Goal: Information Seeking & Learning: Check status

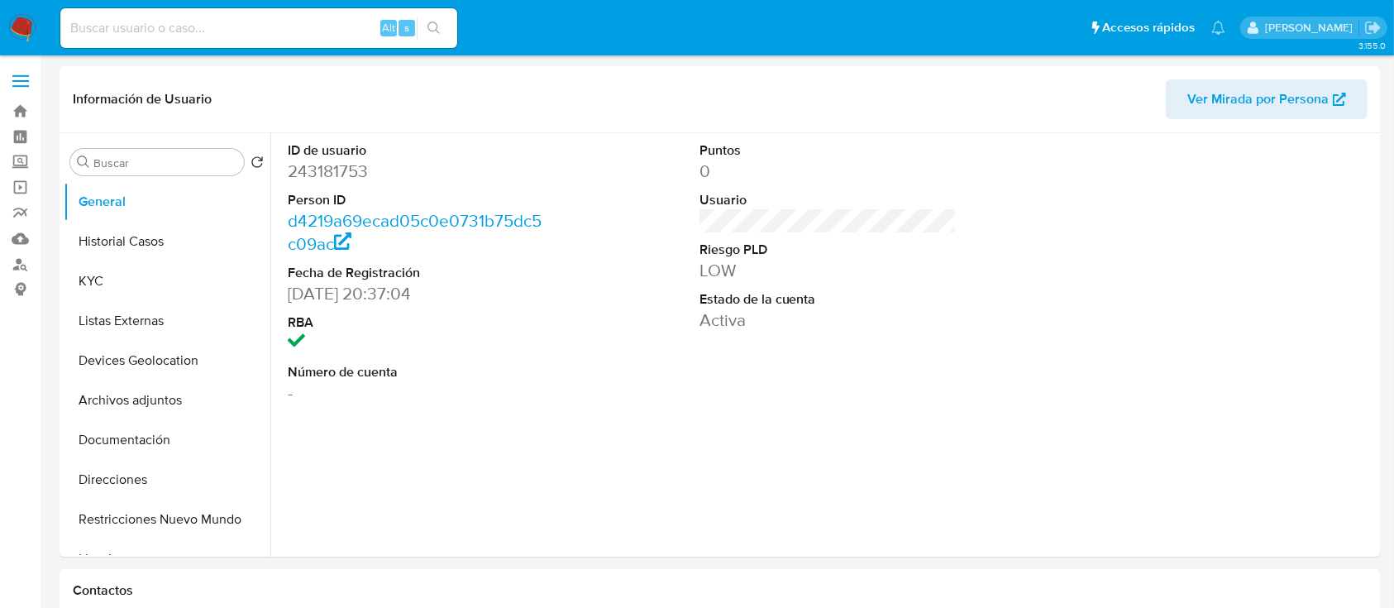
select select "10"
click at [29, 159] on label "Screening" at bounding box center [98, 163] width 197 height 26
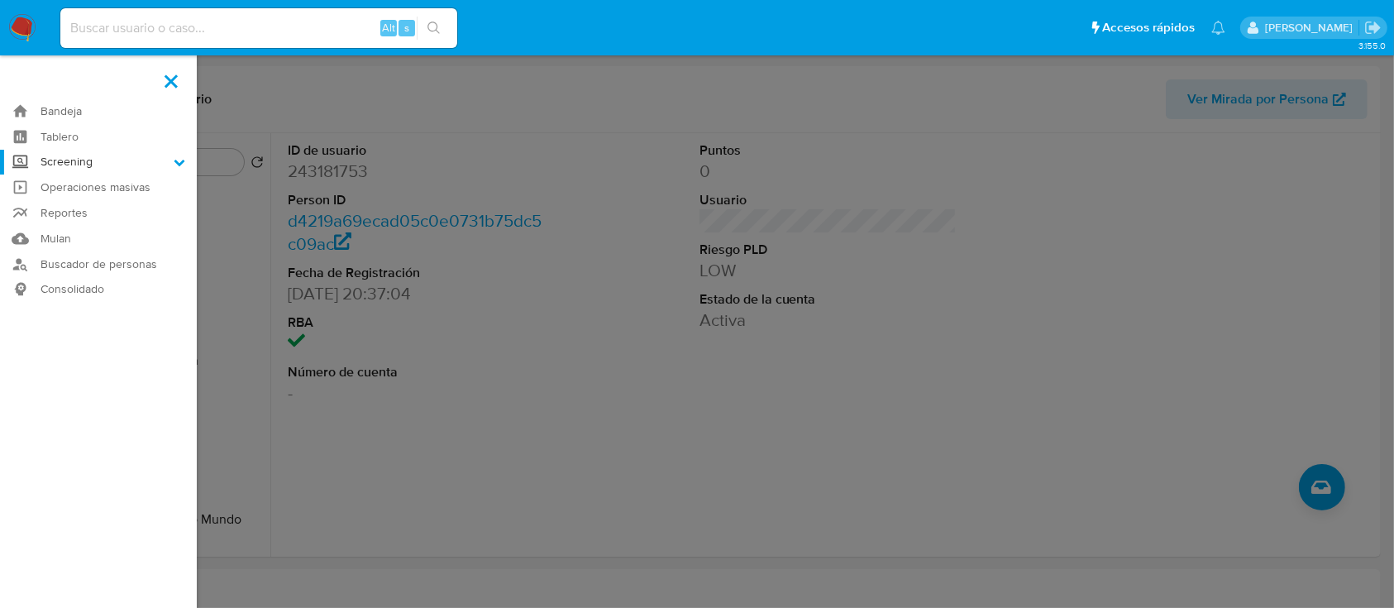
click at [0, 0] on input "Screening" at bounding box center [0, 0] width 0 height 0
click at [82, 237] on link "Operaciones masivas" at bounding box center [98, 250] width 197 height 26
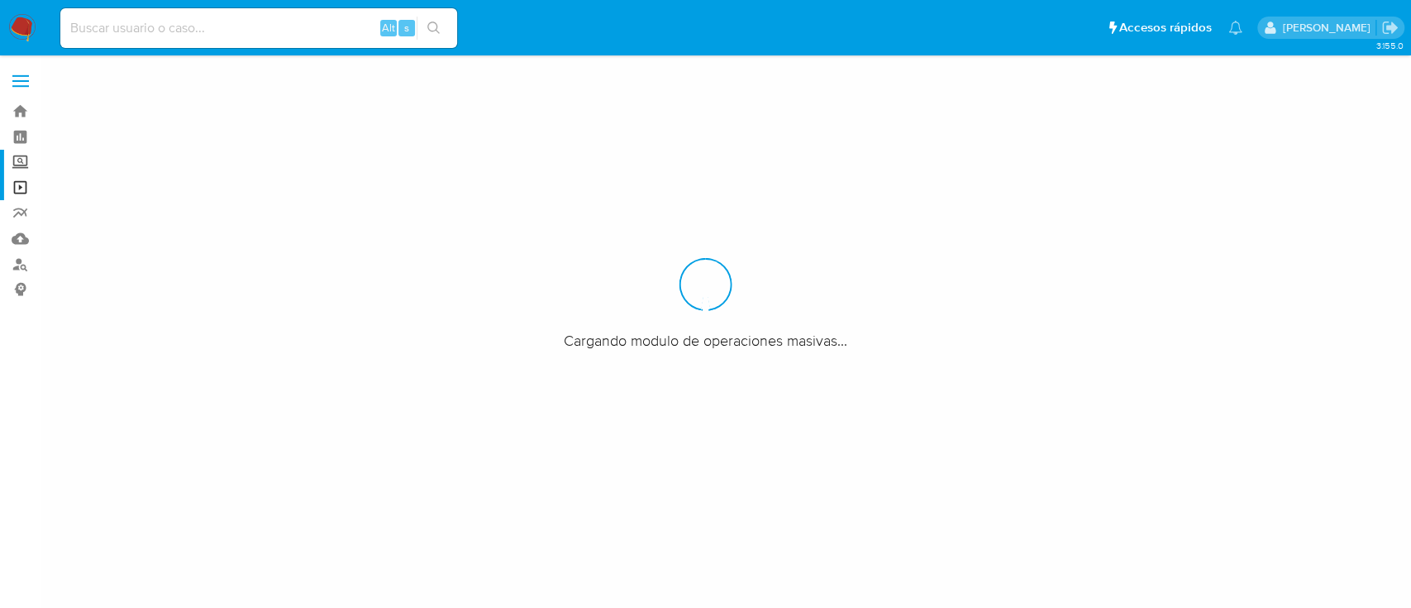
click at [16, 159] on label "Screening" at bounding box center [98, 163] width 197 height 26
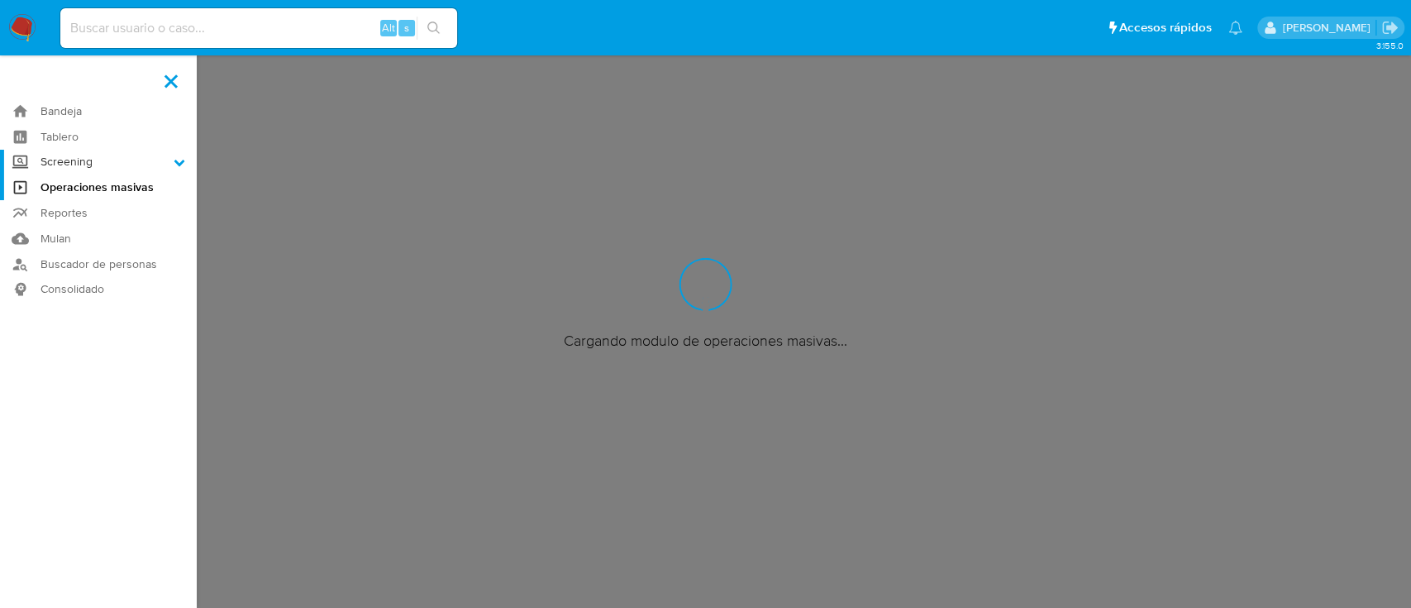
click at [0, 0] on input "Screening" at bounding box center [0, 0] width 0 height 0
click at [89, 223] on link "Herramientas" at bounding box center [98, 227] width 197 height 21
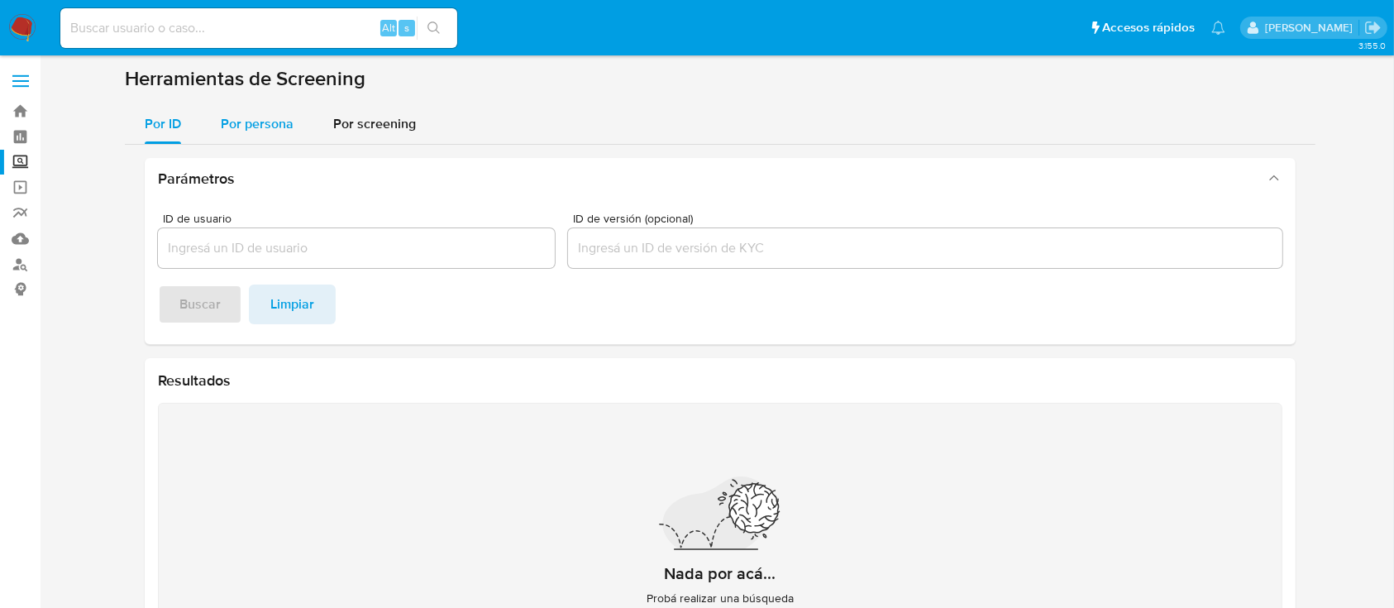
click at [254, 138] on div "Por persona" at bounding box center [257, 124] width 73 height 40
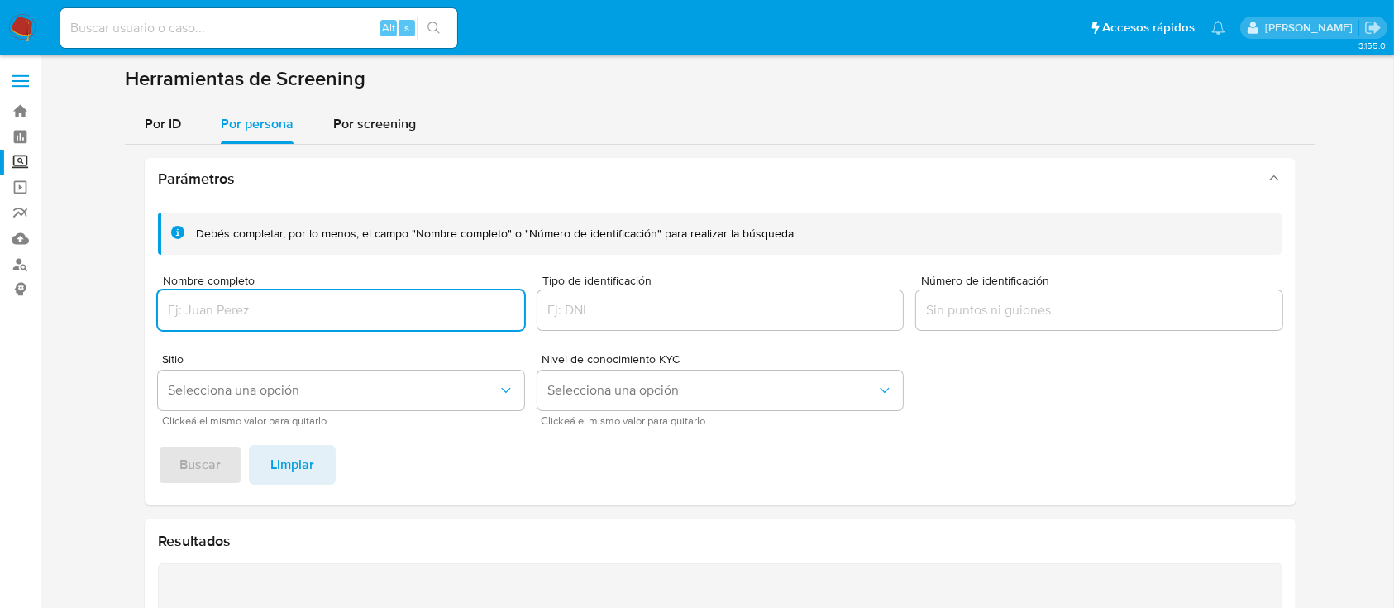
click at [233, 299] on input "Nombre completo" at bounding box center [341, 309] width 366 height 21
type input "LUISA STEPHANIE LEE GUAJARDO"
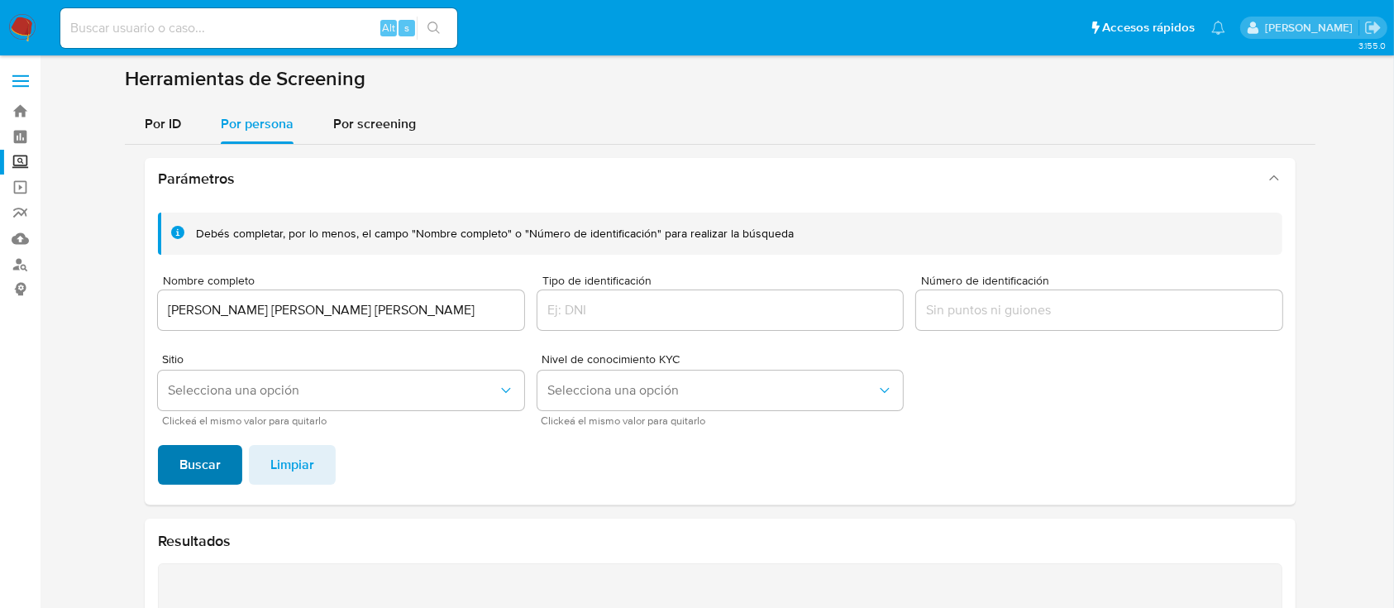
click at [204, 449] on span "Buscar" at bounding box center [199, 464] width 41 height 36
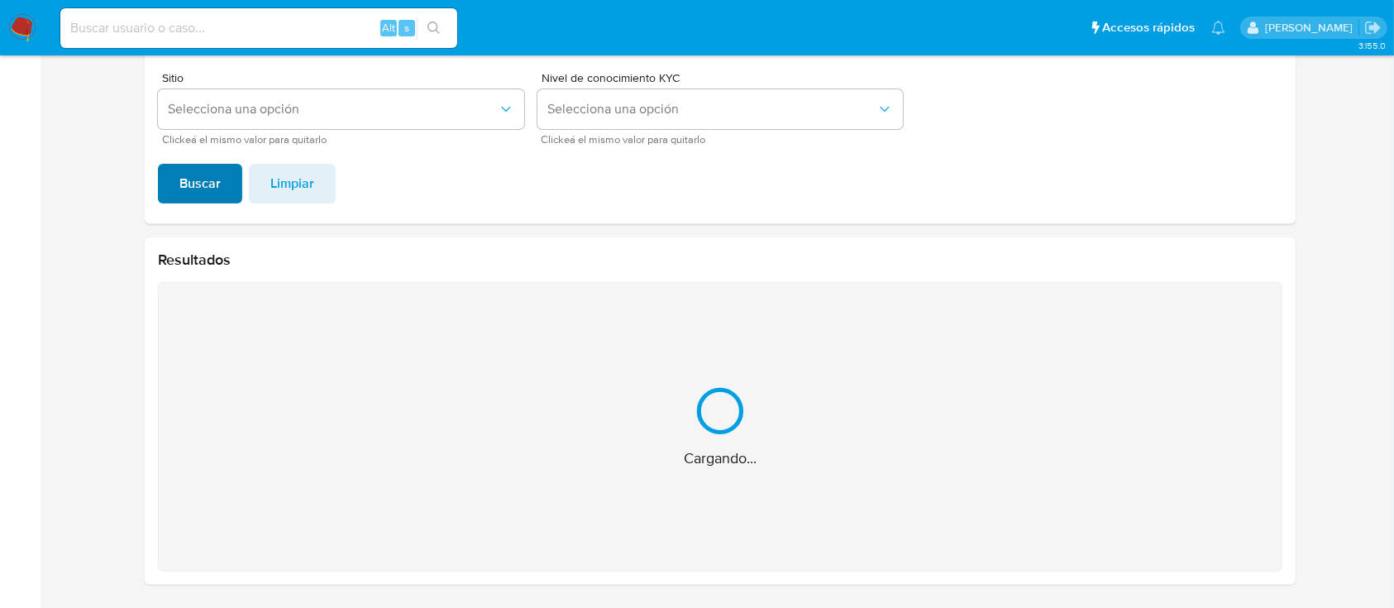
scroll to position [18, 0]
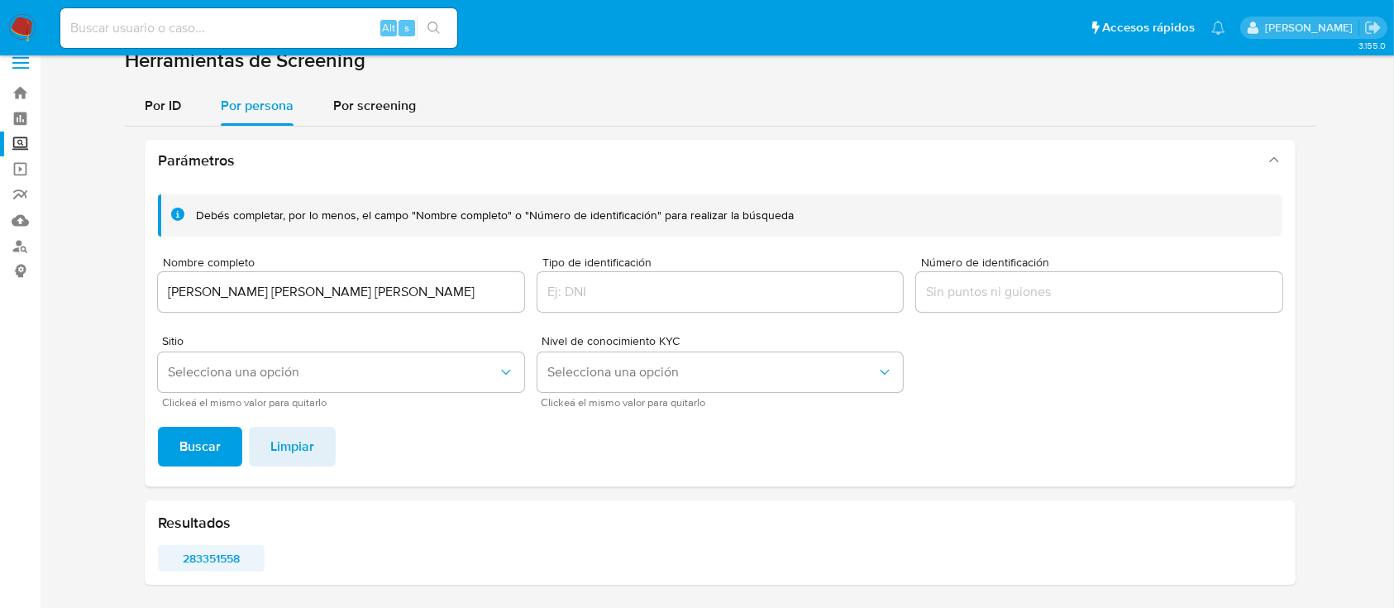
click at [226, 565] on span "283351558" at bounding box center [211, 558] width 84 height 23
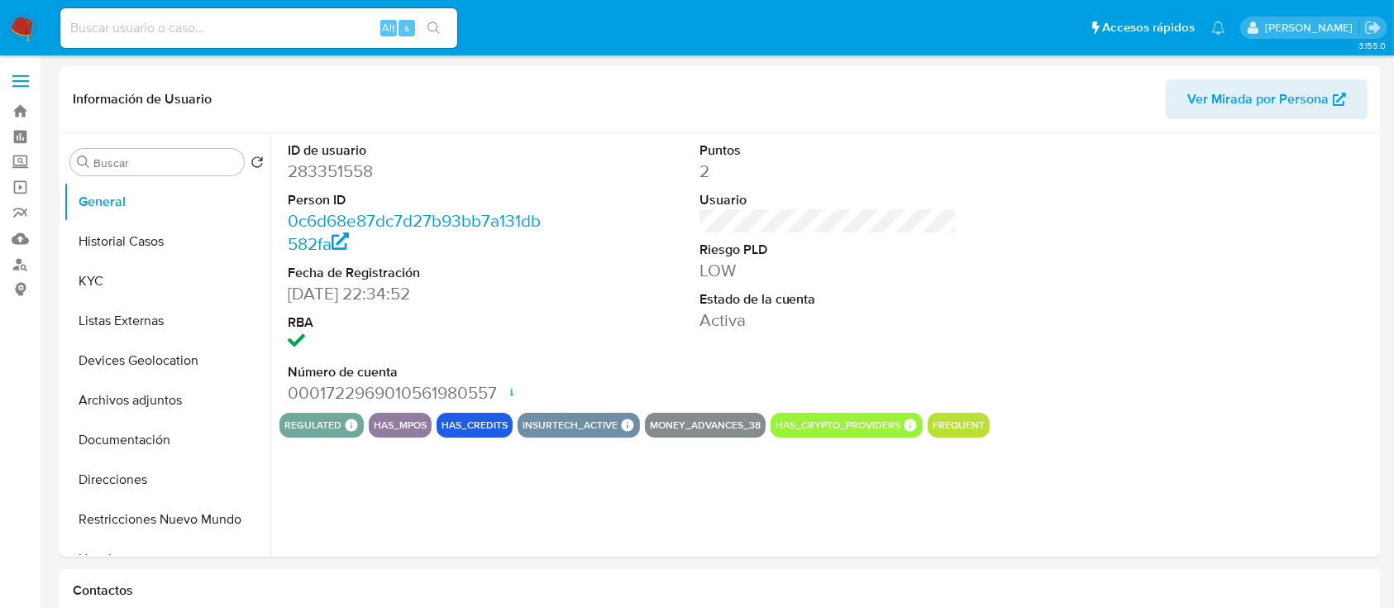
select select "10"
click at [146, 281] on button "KYC" at bounding box center [160, 281] width 193 height 40
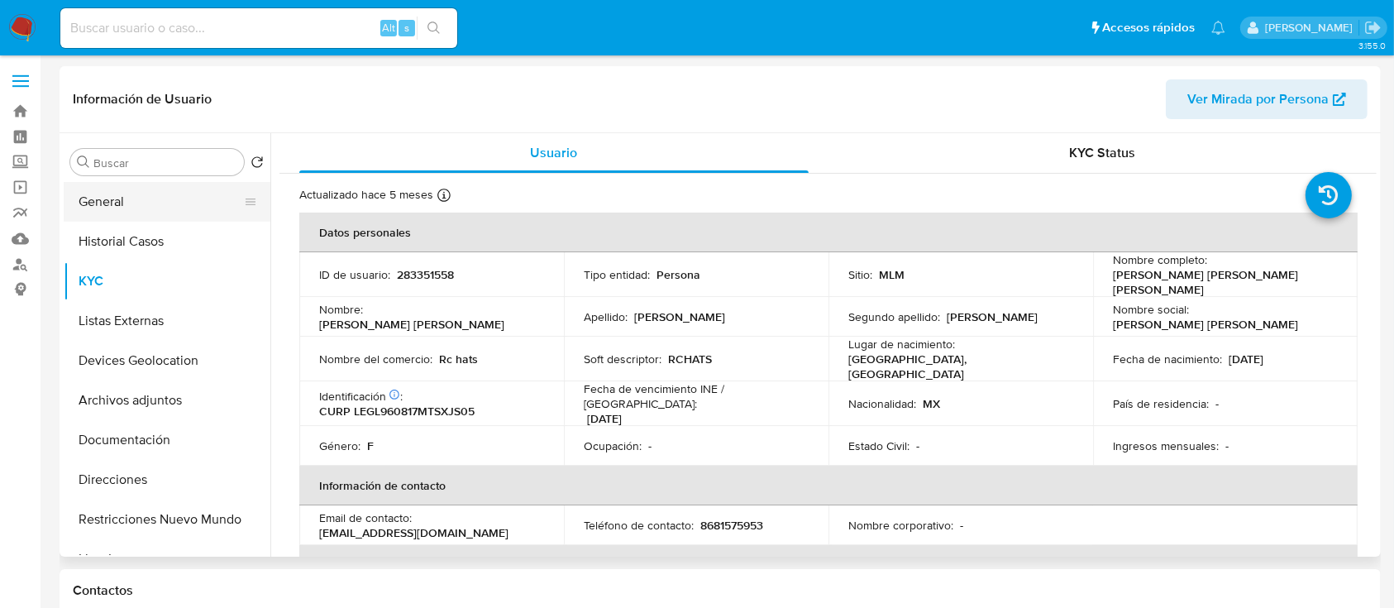
click at [179, 194] on button "General" at bounding box center [160, 202] width 193 height 40
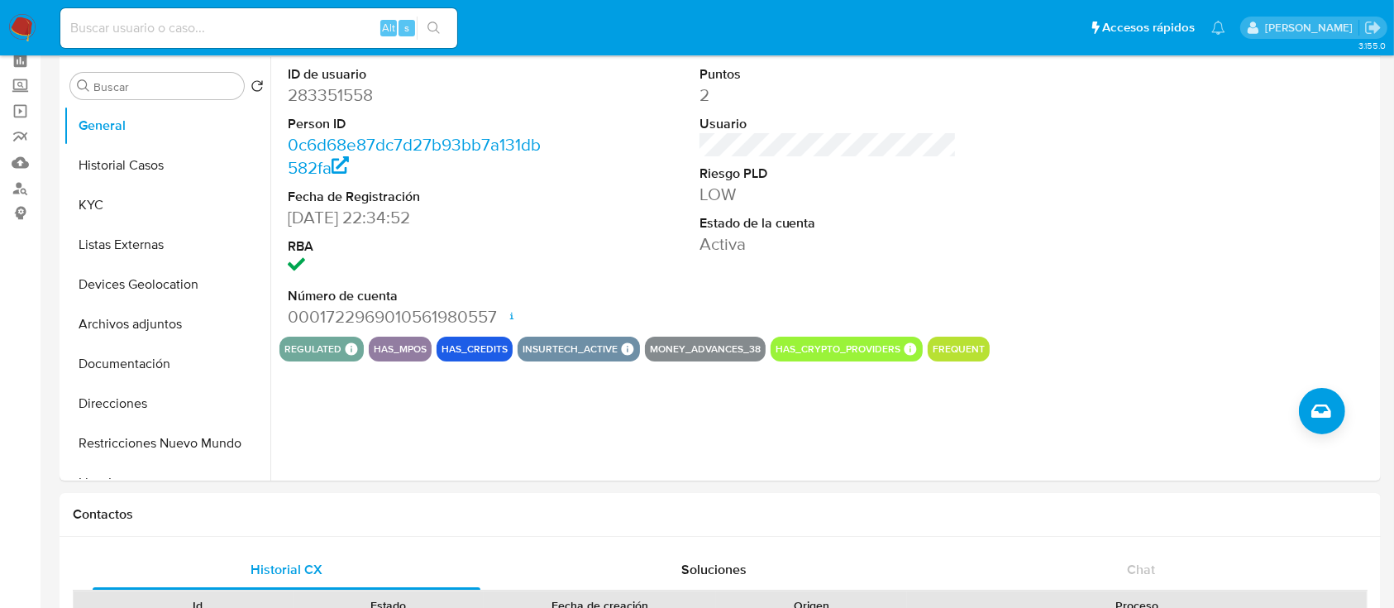
scroll to position [79, 0]
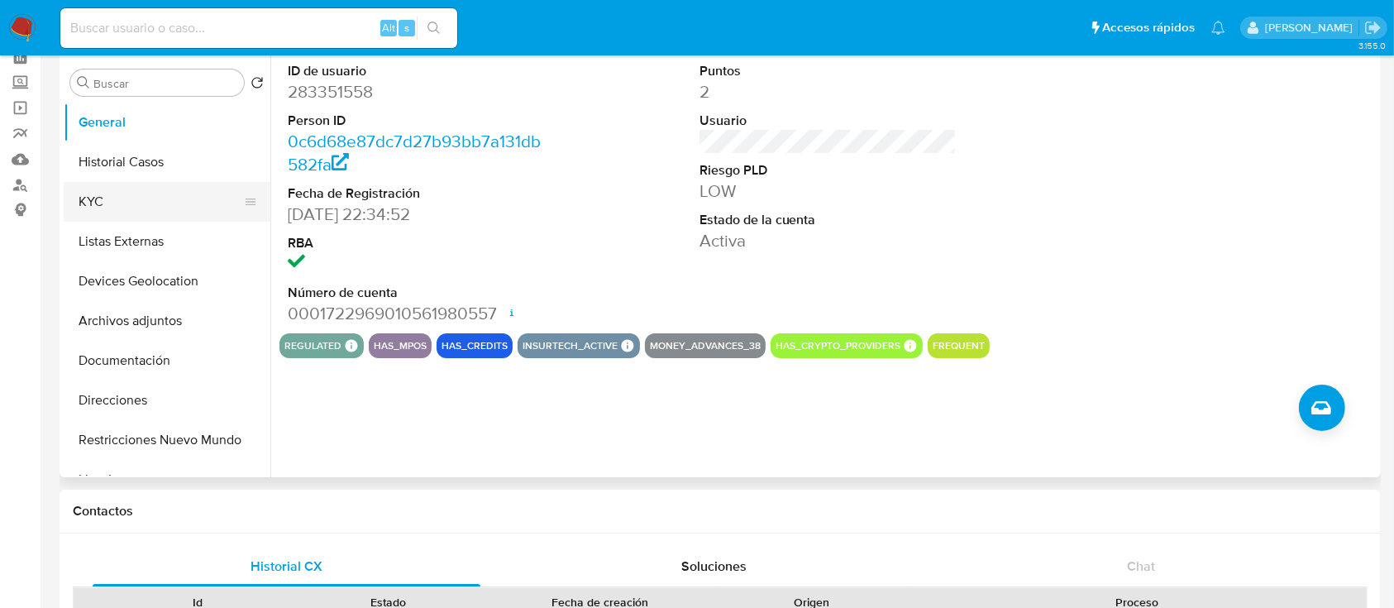
click at [160, 184] on button "KYC" at bounding box center [160, 202] width 193 height 40
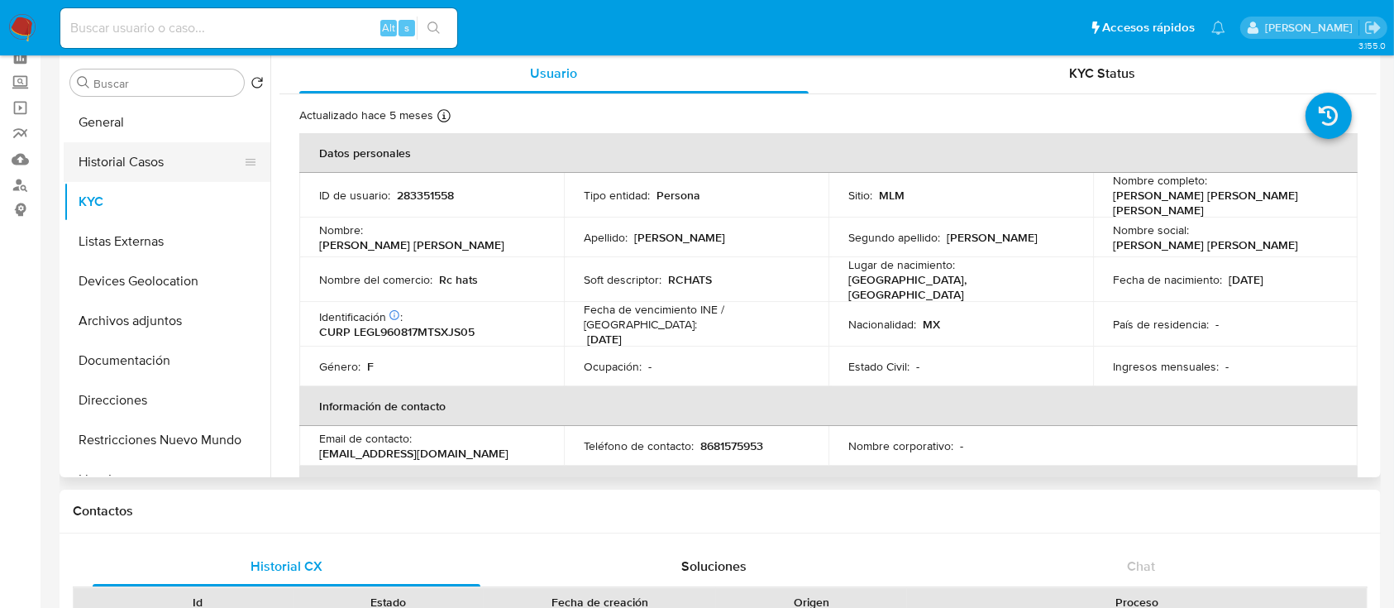
click at [132, 160] on button "Historial Casos" at bounding box center [160, 162] width 193 height 40
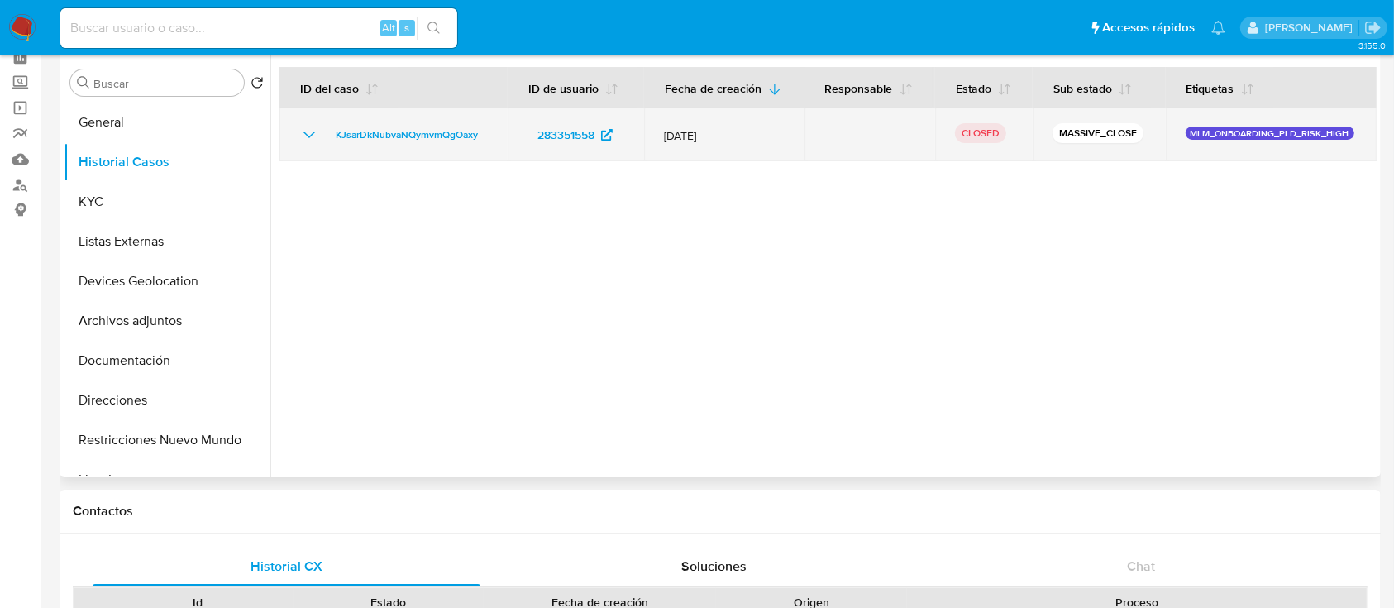
click at [311, 135] on icon "Mostrar/Ocultar" at bounding box center [309, 134] width 12 height 7
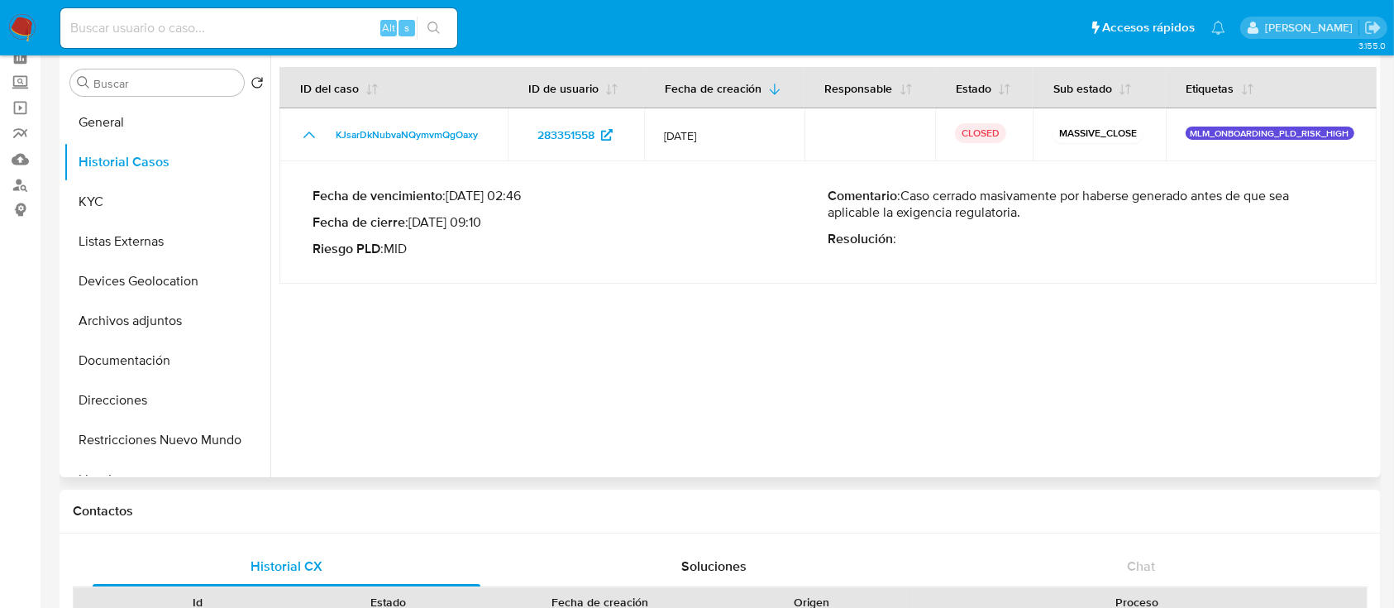
click at [873, 378] on div at bounding box center [823, 265] width 1106 height 423
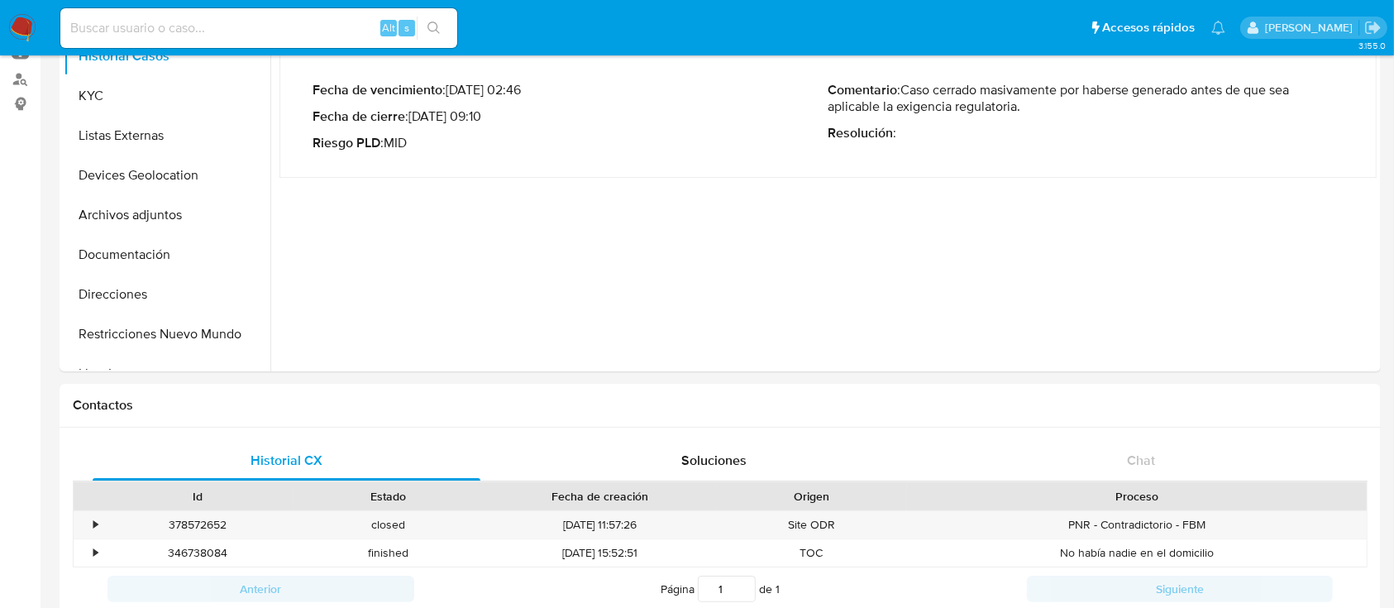
scroll to position [0, 0]
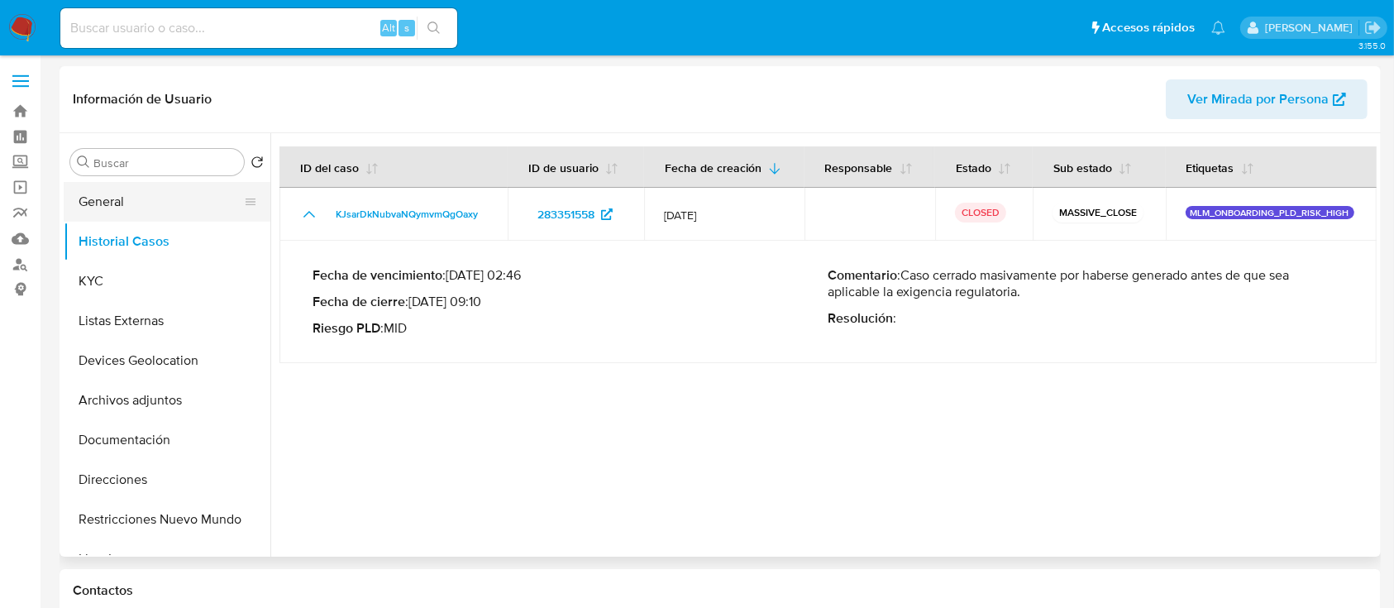
click at [88, 213] on button "General" at bounding box center [160, 202] width 193 height 40
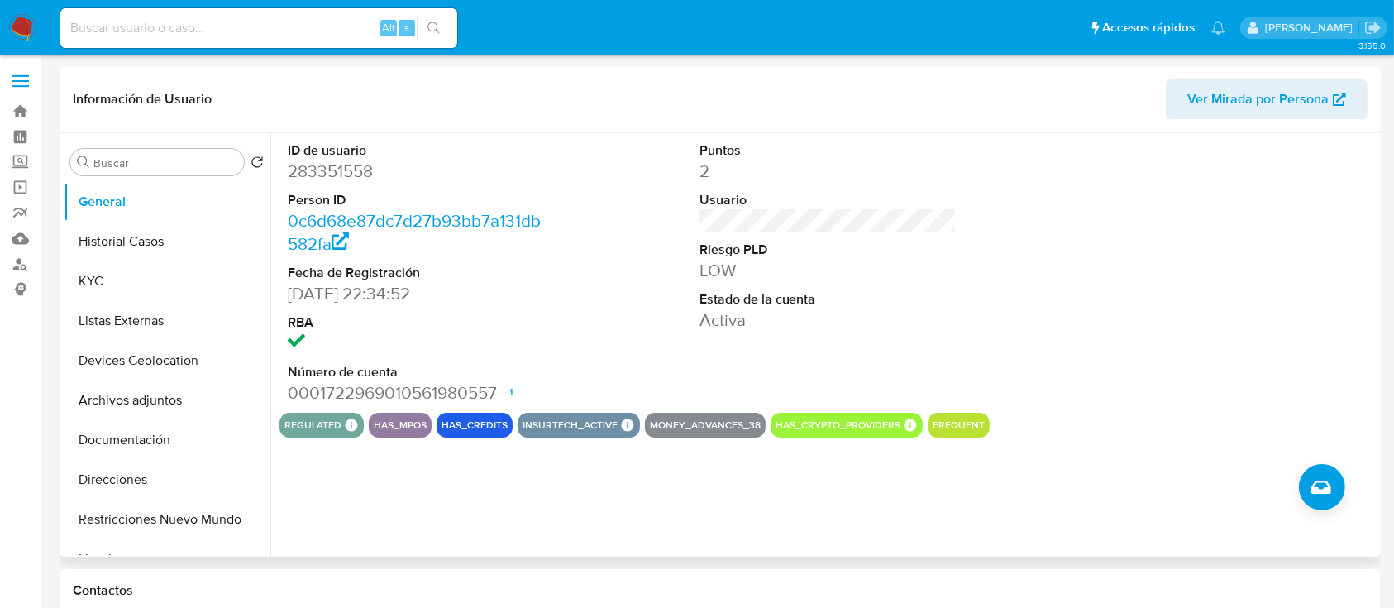
click at [353, 175] on dd "283351558" at bounding box center [417, 171] width 258 height 23
copy dd "283351558"
click at [131, 281] on button "KYC" at bounding box center [160, 281] width 193 height 40
